Goal: Task Accomplishment & Management: Use online tool/utility

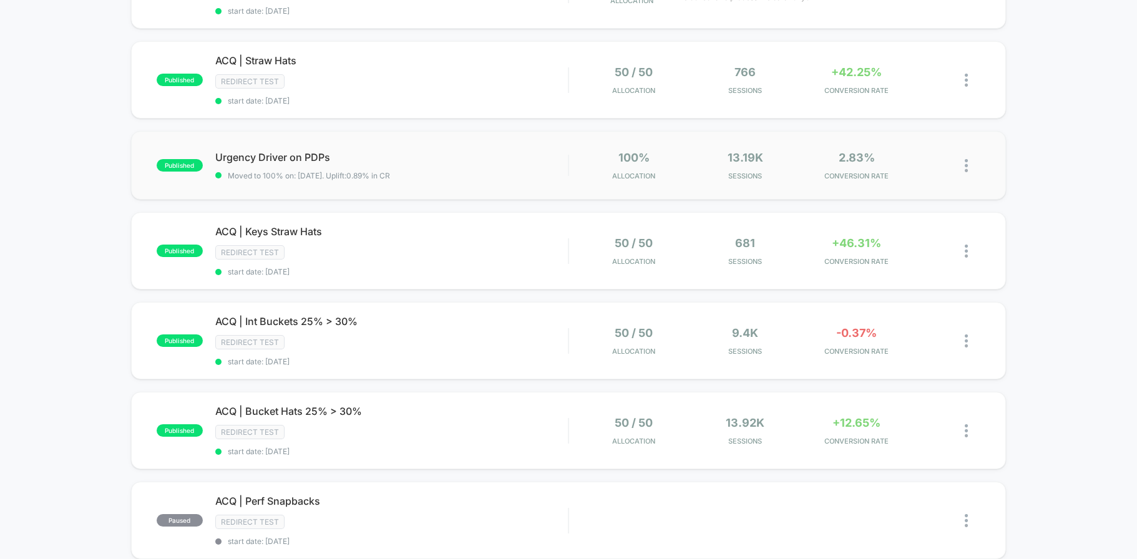
scroll to position [210, 0]
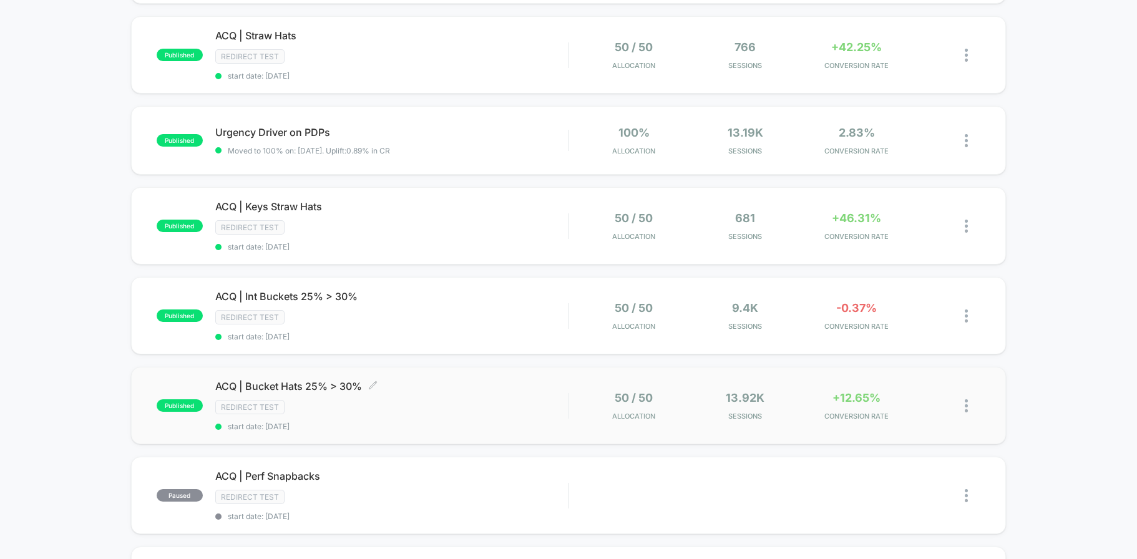
click at [416, 396] on div "ACQ | Bucket Hats 25% > 30% Click to edit experience details Click to edit expe…" at bounding box center [391, 405] width 353 height 51
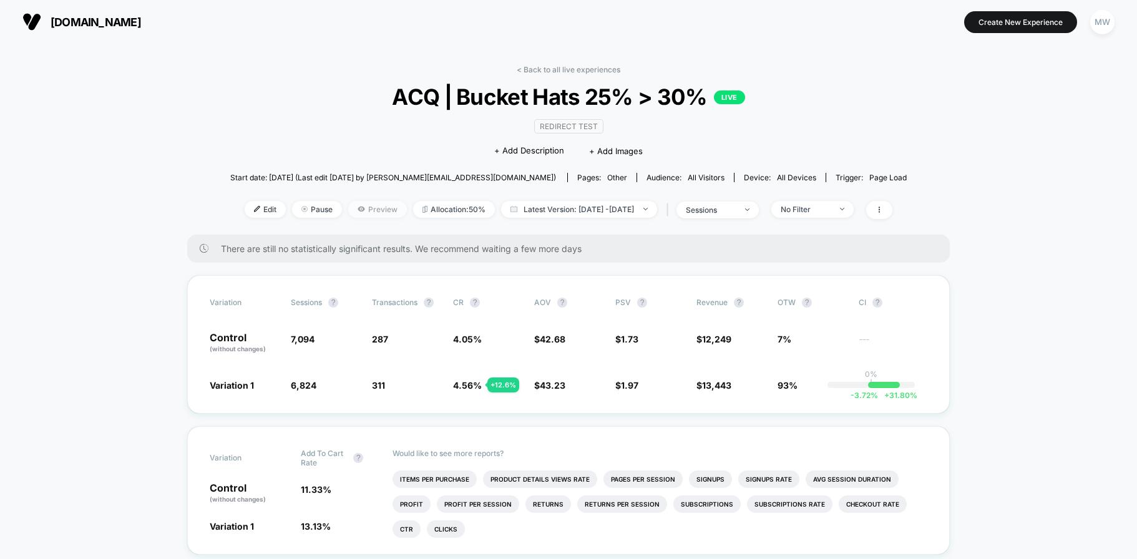
click at [368, 215] on span "Preview" at bounding box center [377, 209] width 59 height 17
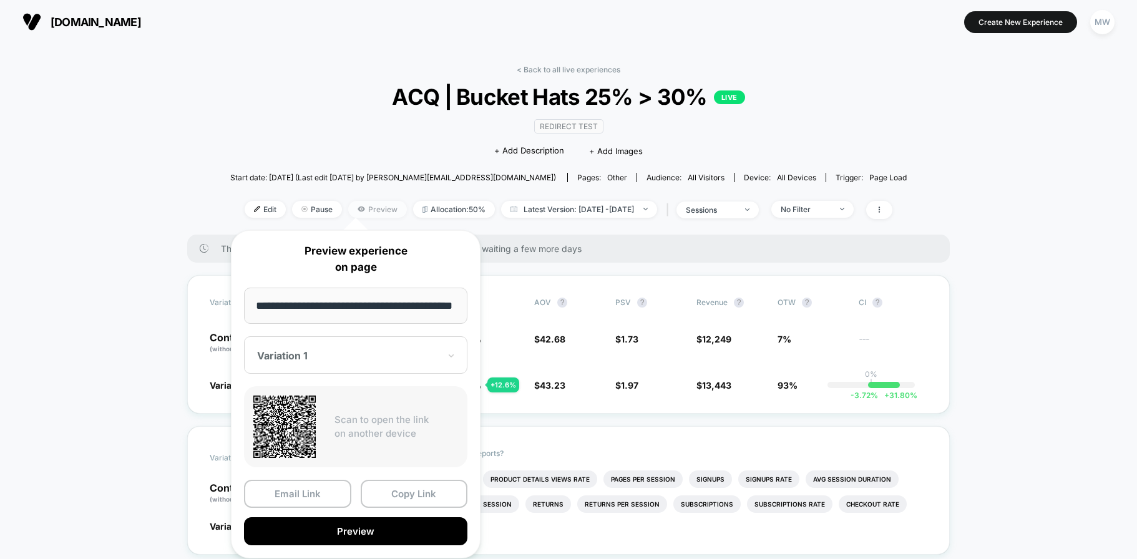
scroll to position [0, 22]
click at [407, 526] on button "Preview" at bounding box center [355, 532] width 223 height 28
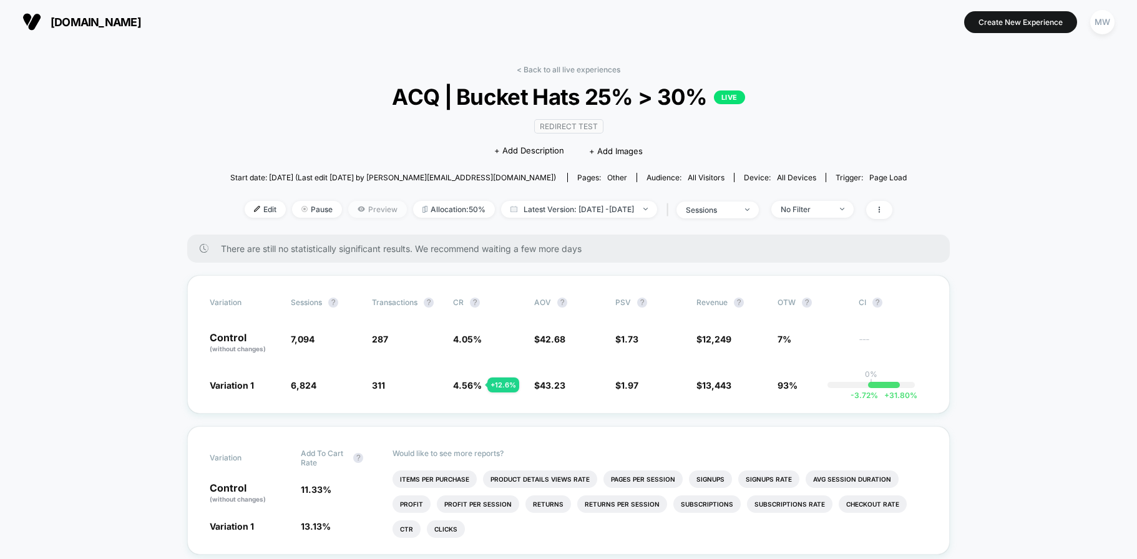
click at [361, 210] on span "Preview" at bounding box center [377, 209] width 59 height 17
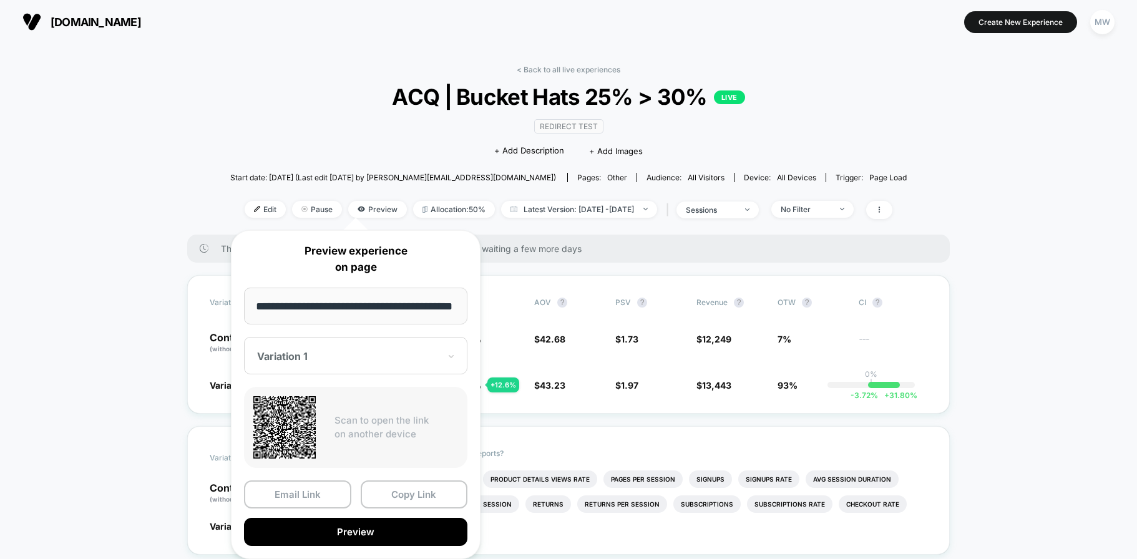
click at [436, 357] on div at bounding box center [348, 356] width 182 height 12
click at [383, 419] on div "CONTROL" at bounding box center [355, 421] width 211 height 22
click at [369, 531] on button "Preview" at bounding box center [355, 532] width 223 height 28
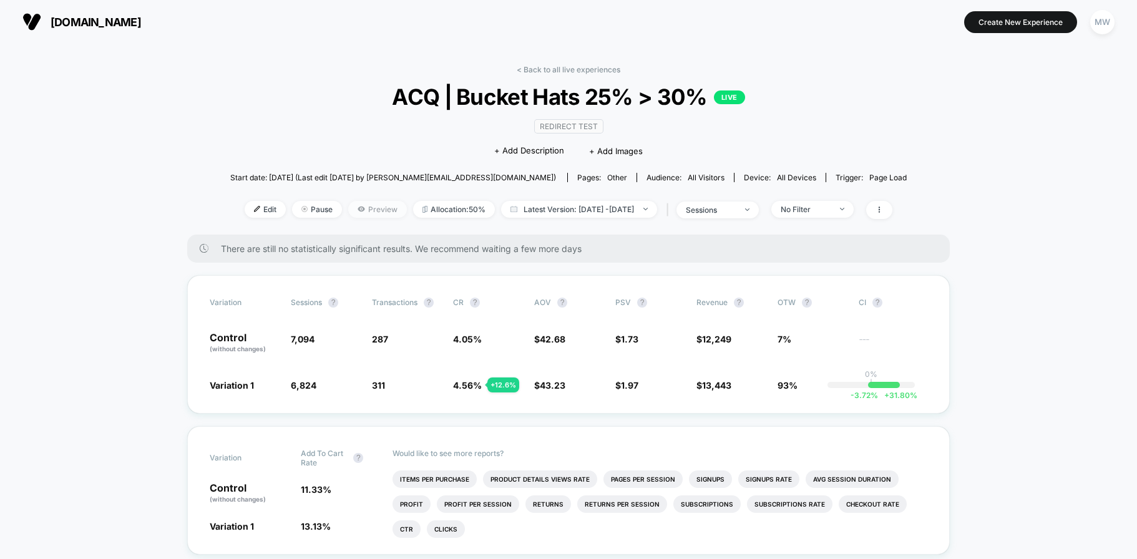
click at [374, 211] on span "Preview" at bounding box center [377, 209] width 59 height 17
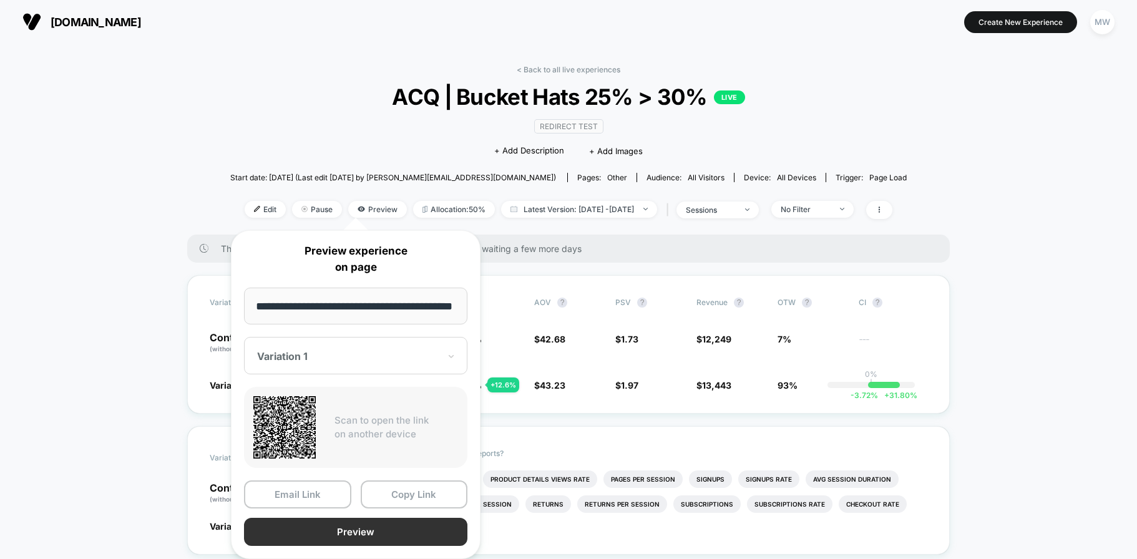
click at [387, 523] on button "Preview" at bounding box center [355, 532] width 223 height 28
